Goal: Book appointment/travel/reservation

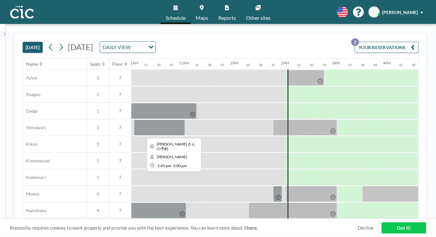
scroll to position [258, 559]
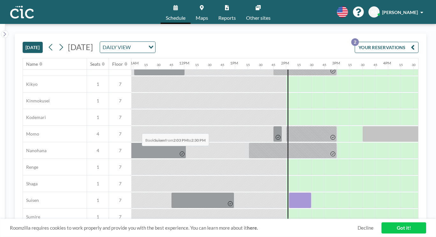
drag, startPoint x: 131, startPoint y: 118, endPoint x: 140, endPoint y: 118, distance: 8.6
click at [288, 192] on div at bounding box center [299, 200] width 23 height 16
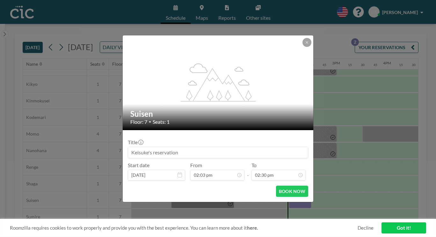
scroll to position [589, 0]
click at [302, 47] on button at bounding box center [306, 42] width 9 height 9
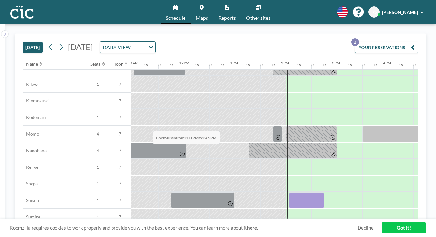
drag, startPoint x: 134, startPoint y: 116, endPoint x: 151, endPoint y: 116, distance: 16.9
click at [289, 192] on div at bounding box center [306, 200] width 35 height 16
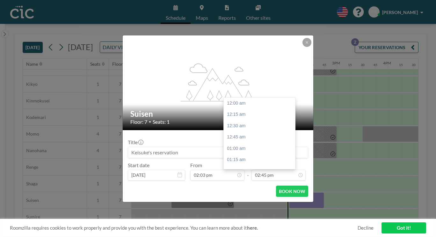
scroll to position [600, 0]
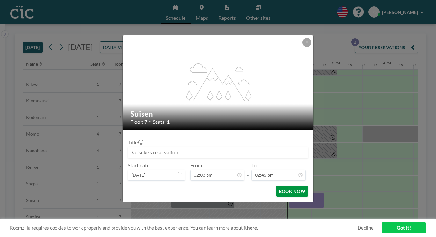
click at [276, 185] on button "BOOK NOW" at bounding box center [292, 190] width 32 height 11
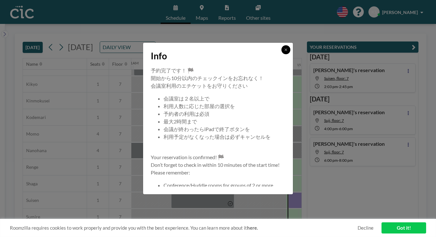
click at [281, 54] on button at bounding box center [285, 49] width 9 height 9
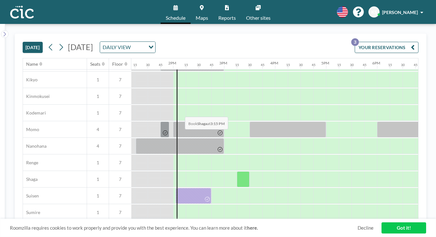
scroll to position [262, 680]
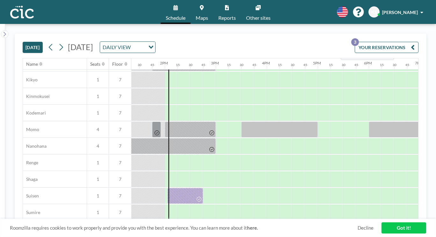
click at [338, 34] on div "TODAY Wednesday, September 3, 2025 DAILY VIEW Loading... YOUR RESERVATIONS 3" at bounding box center [220, 46] width 395 height 24
click at [250, 15] on span "Other sites" at bounding box center [258, 17] width 25 height 5
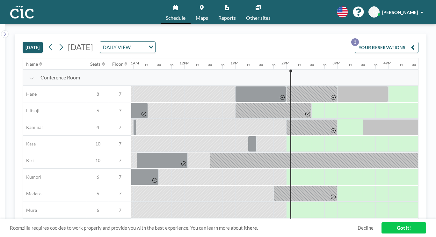
scroll to position [0, 569]
